Goal: Task Accomplishment & Management: Use online tool/utility

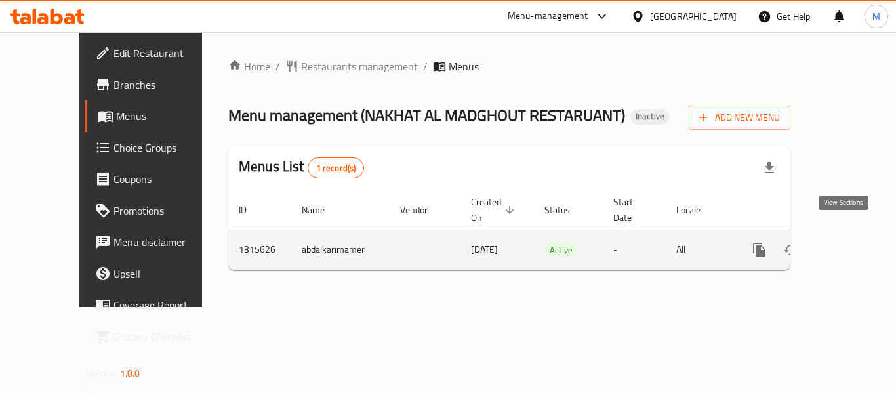
click at [846, 242] on icon "enhanced table" at bounding box center [854, 250] width 16 height 16
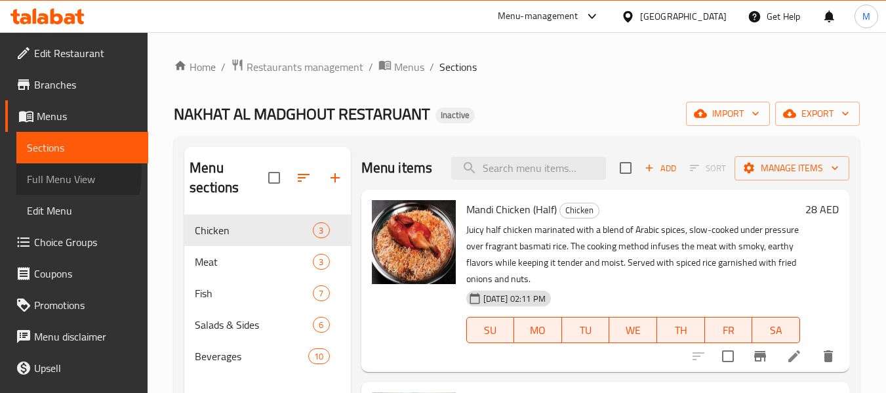
click at [39, 173] on span "Full Menu View" at bounding box center [82, 179] width 111 height 16
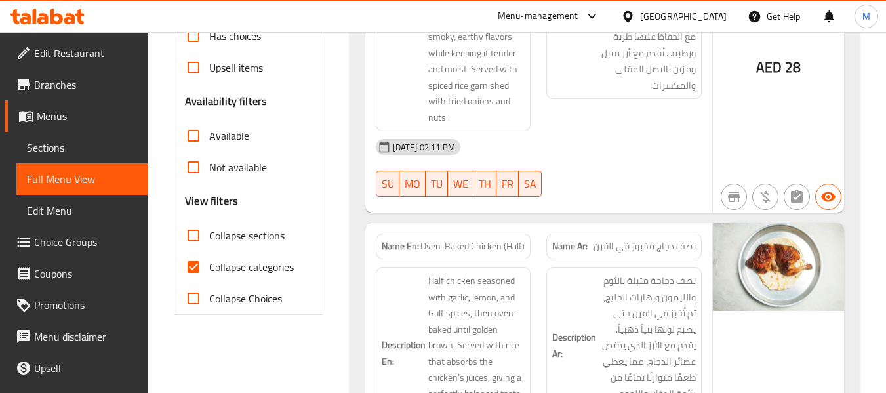
scroll to position [393, 0]
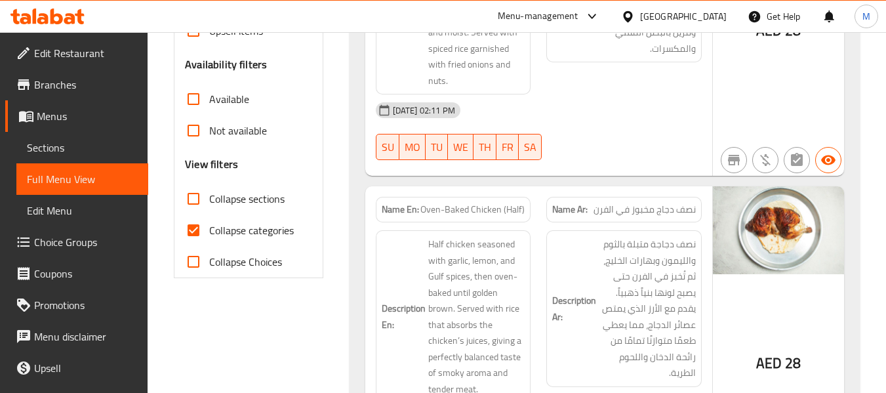
click at [402, 190] on div "Name En: Oven-Baked Chicken (Half)" at bounding box center [453, 209] width 171 height 41
click at [401, 209] on strong "Name En:" at bounding box center [400, 210] width 37 height 14
copy strong "Name En:"
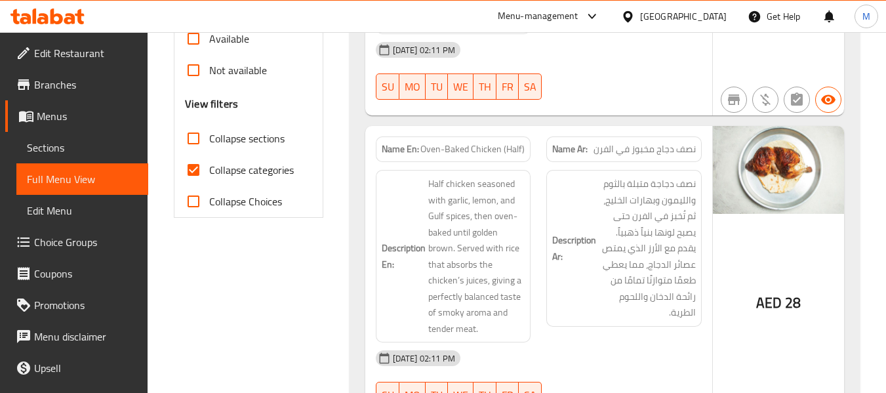
scroll to position [321, 0]
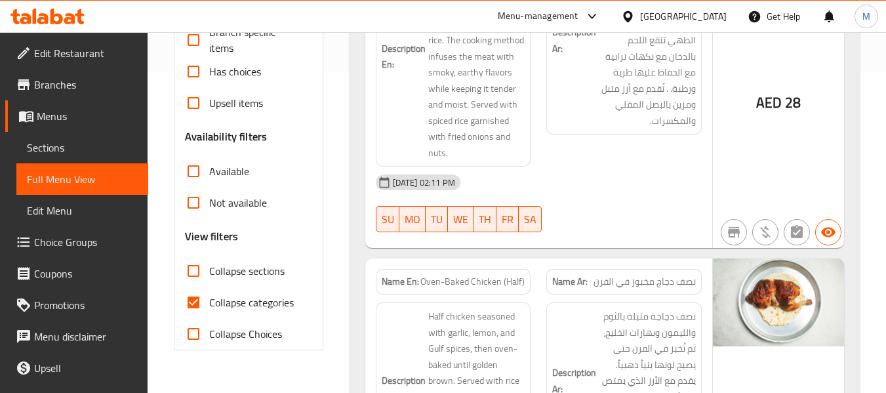
click at [235, 294] on span "Collapse categories" at bounding box center [251, 302] width 85 height 16
click at [209, 294] on input "Collapse categories" at bounding box center [193, 302] width 31 height 31
checkbox input "false"
